Goal: Task Accomplishment & Management: Use online tool/utility

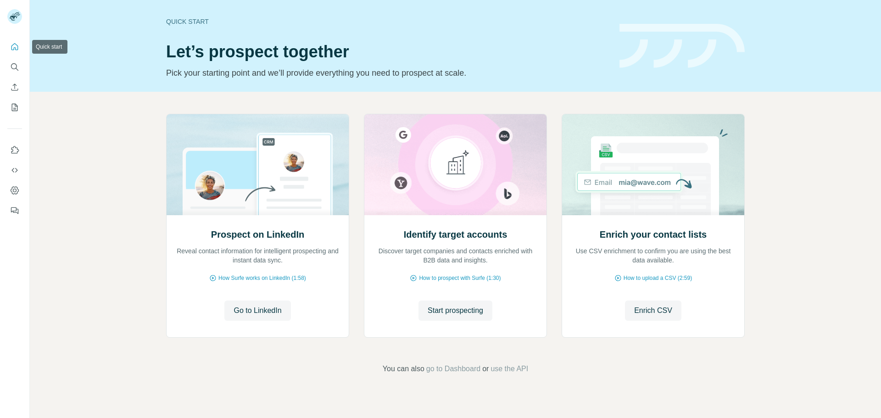
click at [12, 45] on icon "Quick start" at bounding box center [14, 46] width 9 height 9
click at [14, 46] on icon "Quick start" at bounding box center [14, 46] width 9 height 9
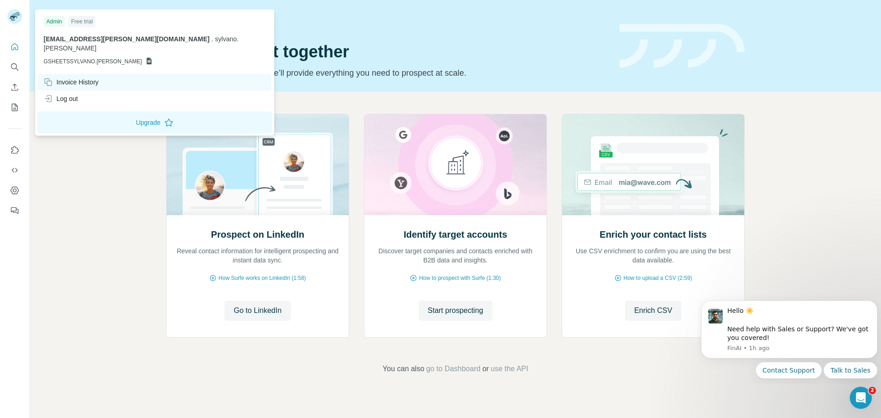
click at [54, 78] on div "Invoice History" at bounding box center [71, 82] width 55 height 9
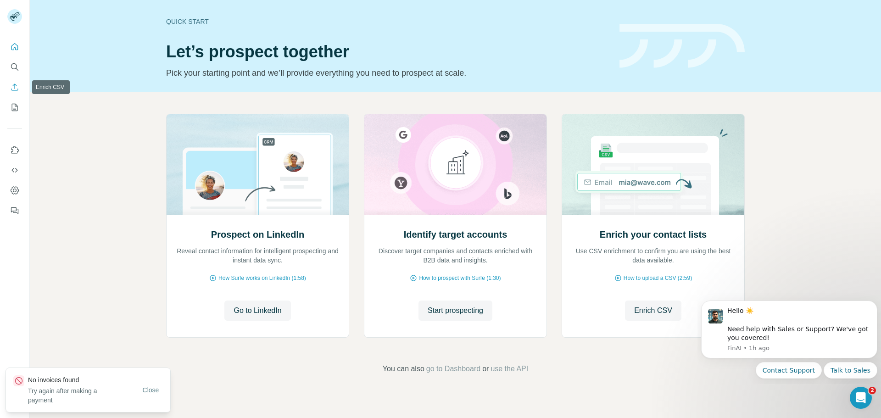
click at [15, 88] on icon "Enrich CSV" at bounding box center [14, 87] width 9 height 9
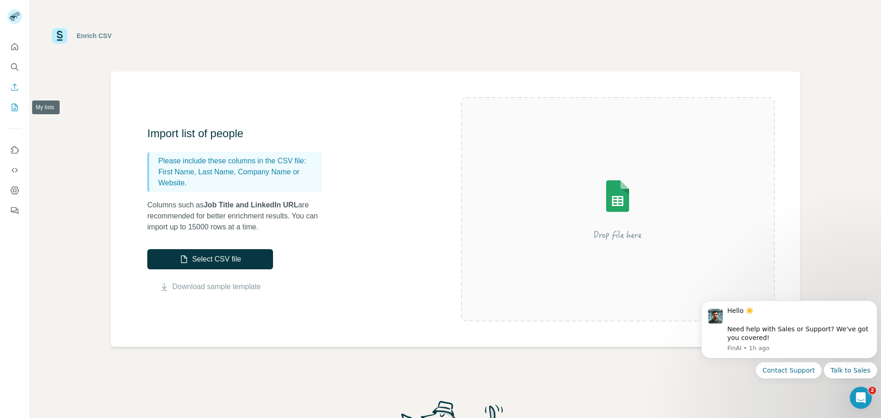
click at [13, 106] on icon "My lists" at bounding box center [14, 107] width 9 height 9
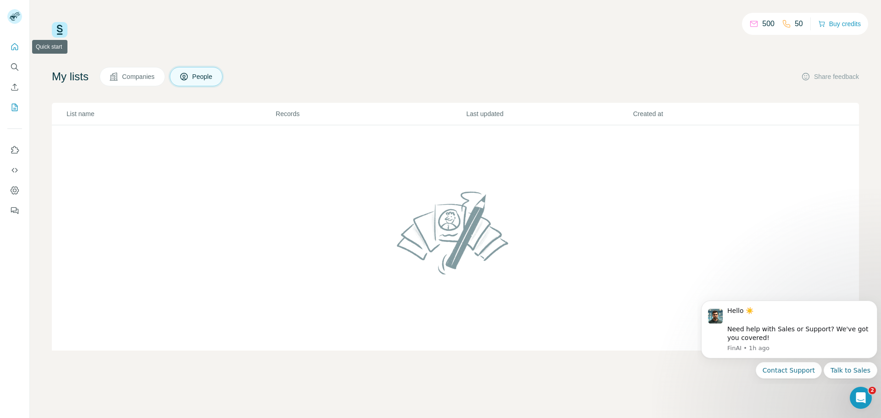
click at [14, 49] on icon "Quick start" at bounding box center [14, 46] width 7 height 7
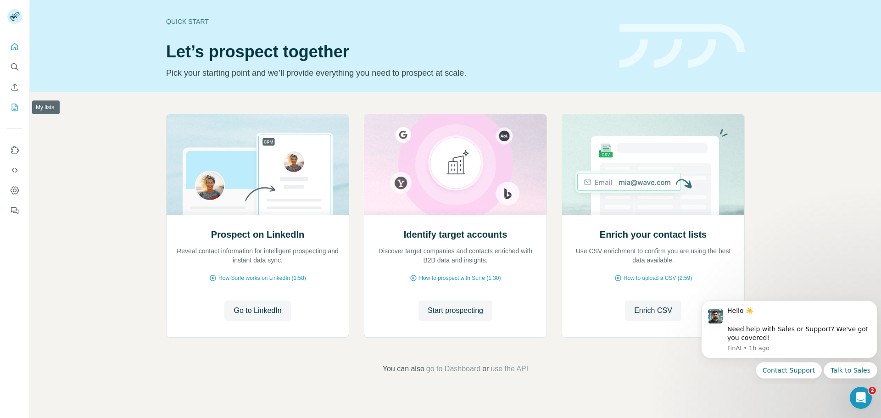
click at [12, 109] on icon "My lists" at bounding box center [14, 107] width 9 height 9
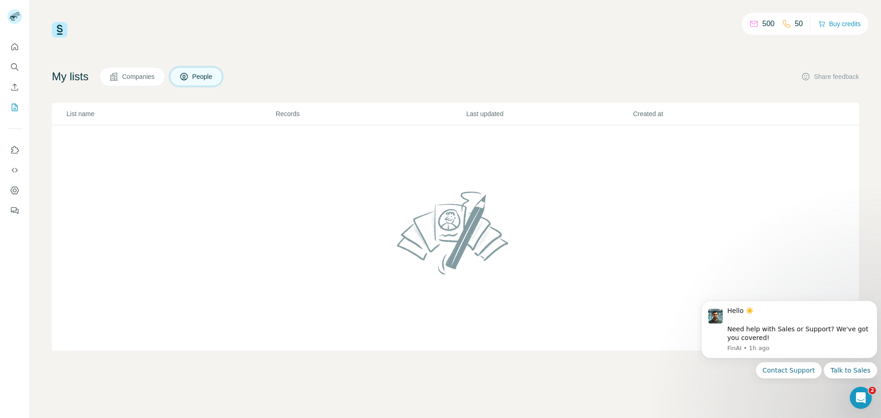
click at [142, 76] on span "Companies" at bounding box center [138, 76] width 33 height 9
click at [67, 78] on h4 "My lists" at bounding box center [70, 76] width 37 height 15
click at [837, 25] on button "Buy credits" at bounding box center [839, 23] width 43 height 13
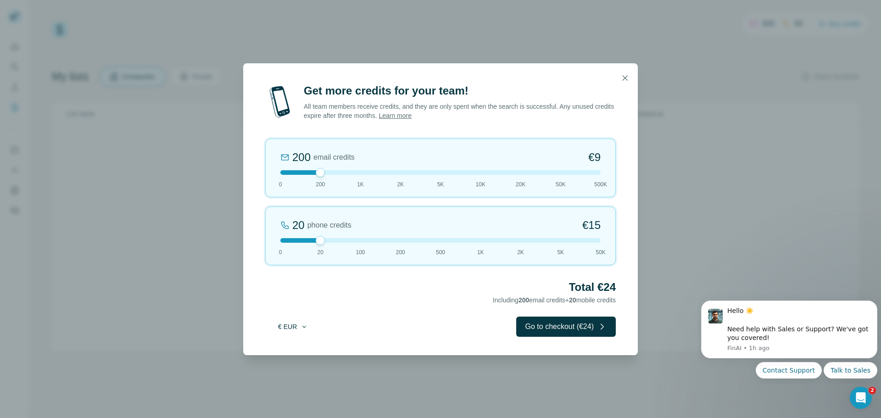
click at [281, 326] on button "€ EUR" at bounding box center [293, 326] width 43 height 17
click at [282, 347] on span "$ USD" at bounding box center [282, 347] width 19 height 9
click at [625, 75] on icon "button" at bounding box center [624, 77] width 9 height 9
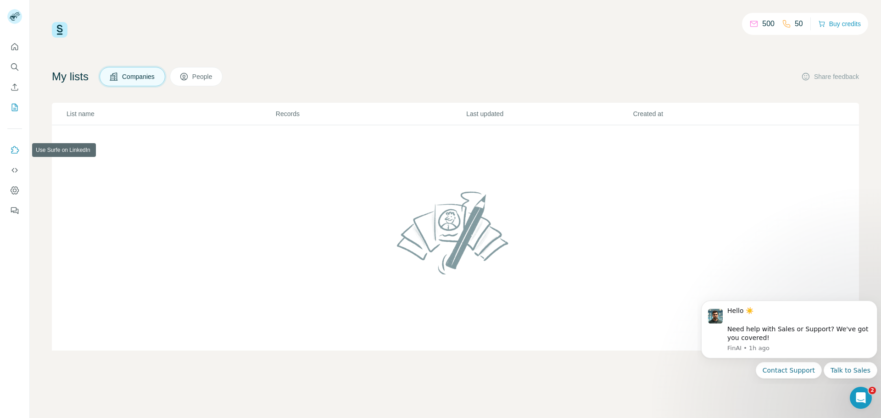
click at [16, 150] on icon "Use Surfe on LinkedIn" at bounding box center [14, 149] width 9 height 9
click at [14, 191] on icon "Dashboard" at bounding box center [14, 190] width 9 height 9
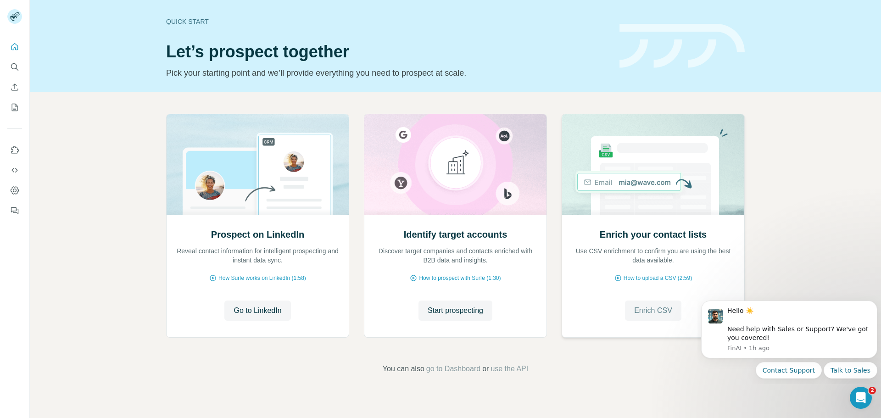
click at [647, 312] on span "Enrich CSV" at bounding box center [653, 310] width 38 height 11
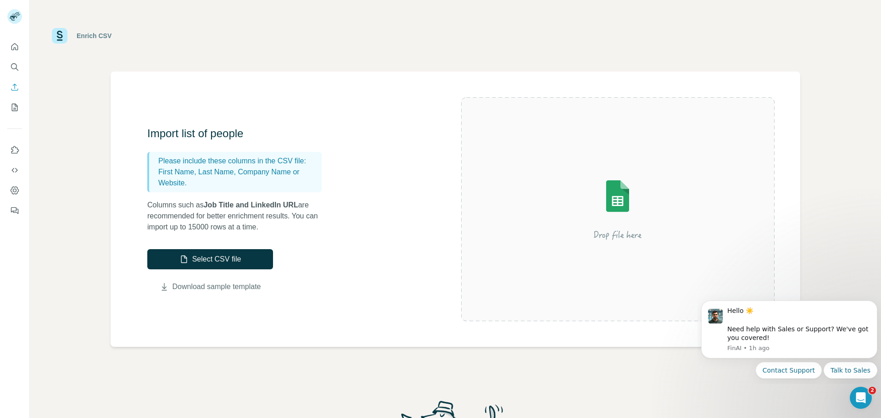
click at [208, 289] on link "Download sample template" at bounding box center [217, 286] width 89 height 11
click at [202, 259] on button "Select CSV file" at bounding box center [210, 259] width 126 height 20
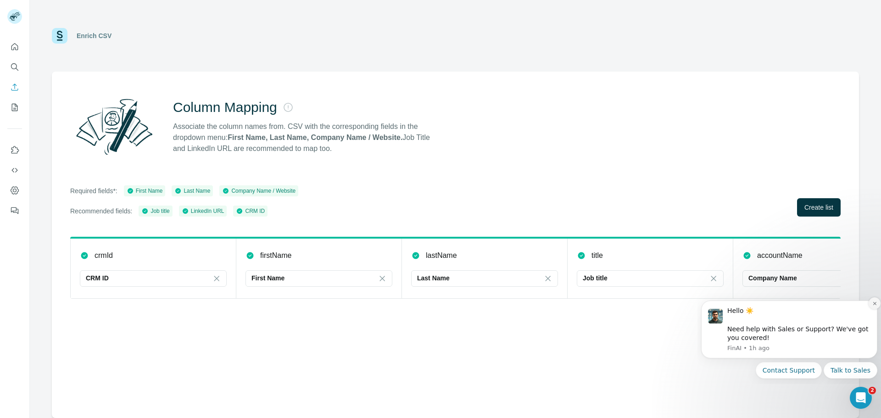
click at [876, 300] on button "Dismiss notification" at bounding box center [874, 303] width 12 height 12
click at [876, 301] on icon "Dismiss notification" at bounding box center [874, 303] width 5 height 5
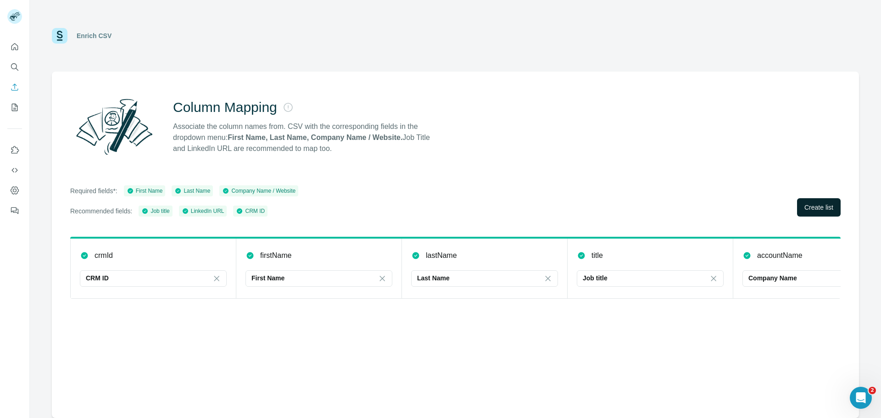
click at [813, 211] on span "Create list" at bounding box center [818, 207] width 29 height 9
click at [160, 391] on button "Close" at bounding box center [150, 390] width 29 height 17
click at [14, 45] on icon "Quick start" at bounding box center [14, 46] width 9 height 9
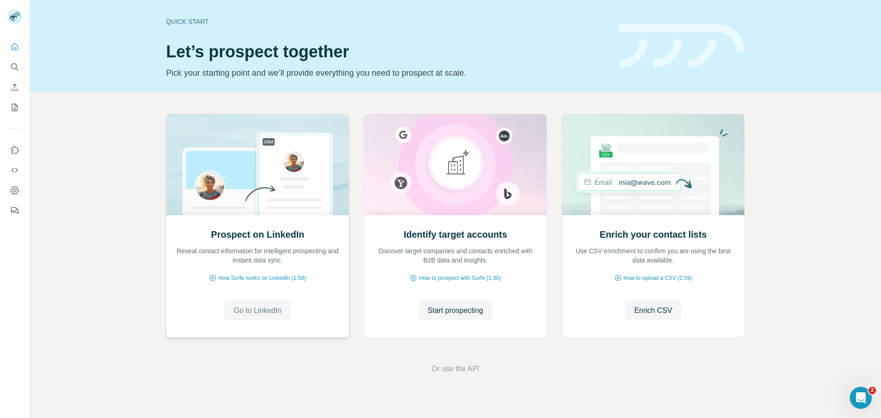
click at [268, 311] on span "Go to LinkedIn" at bounding box center [258, 310] width 48 height 11
click at [465, 312] on span "Start prospecting" at bounding box center [456, 310] width 56 height 11
